Goal: Information Seeking & Learning: Find specific fact

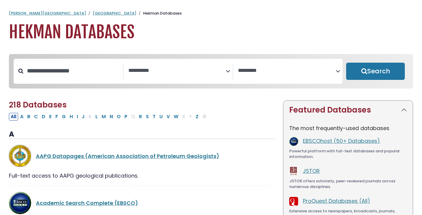
select select "Database Subject Filter"
select select "Database Vendors Filter"
click at [93, 13] on link "[GEOGRAPHIC_DATA]" at bounding box center [115, 13] width 44 height 6
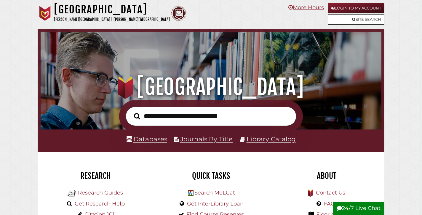
scroll to position [113, 338]
click at [166, 118] on input "text" at bounding box center [211, 115] width 171 height 19
type input "**********"
click at [137, 116] on button "Search" at bounding box center [137, 116] width 12 height 10
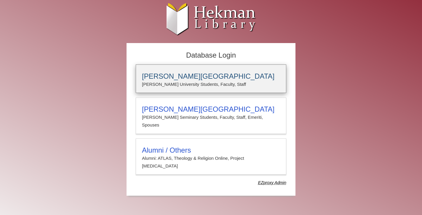
click at [172, 78] on h3 "Calvin University" at bounding box center [211, 76] width 138 height 8
